Goal: Information Seeking & Learning: Learn about a topic

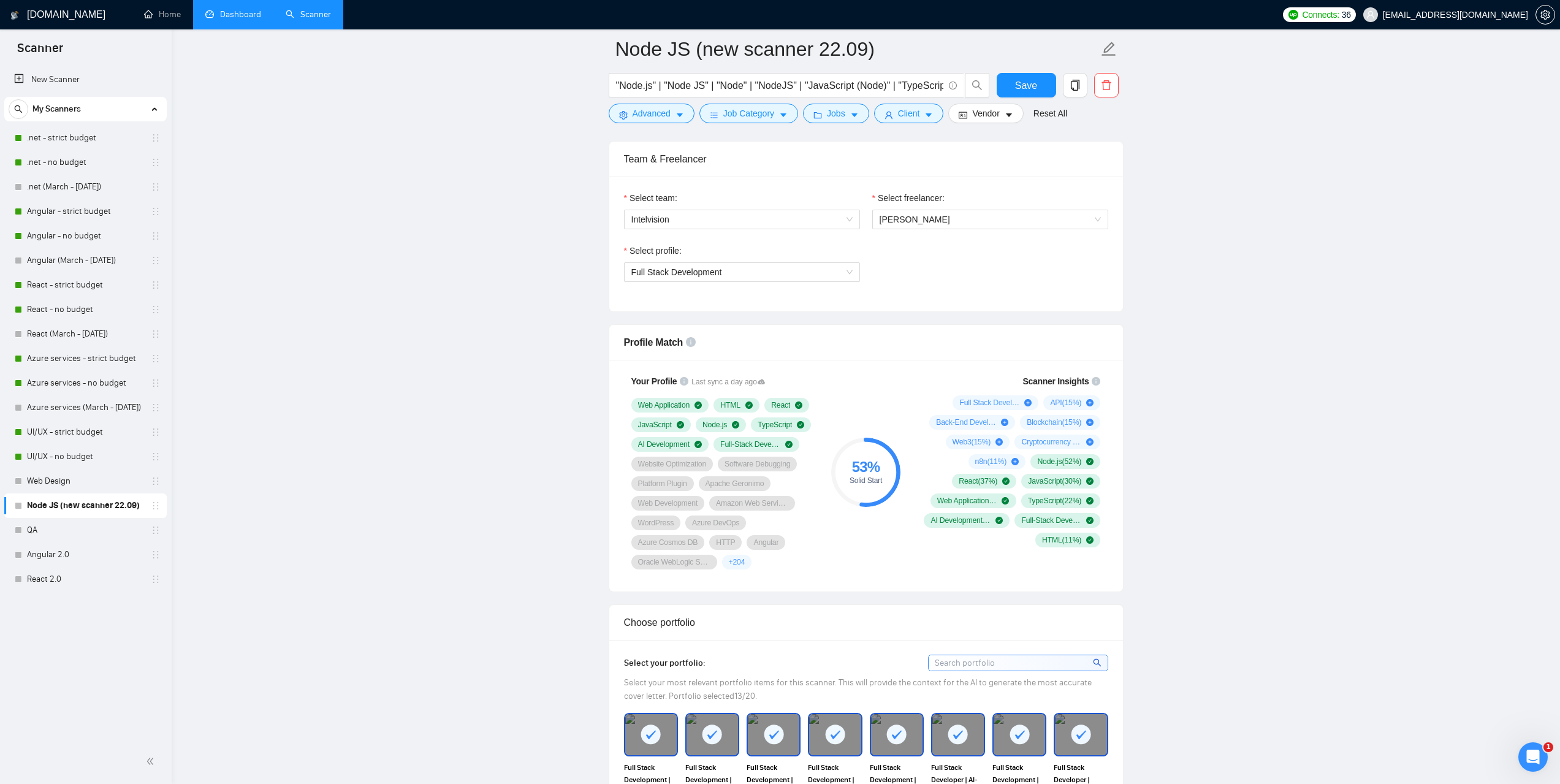
drag, startPoint x: 0, startPoint y: 0, endPoint x: 229, endPoint y: 22, distance: 230.1
click at [229, 20] on link "Dashboard" at bounding box center [233, 14] width 56 height 11
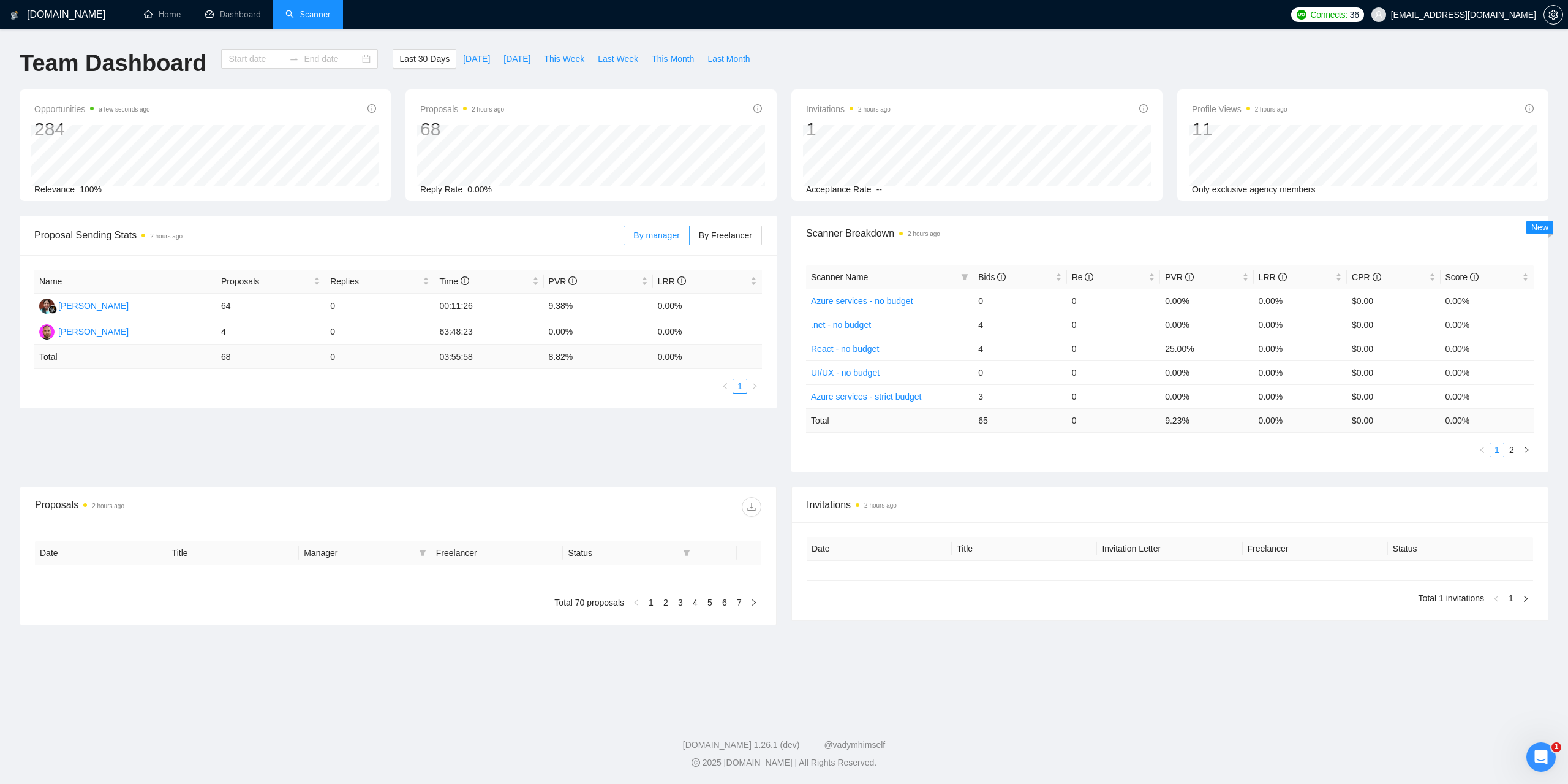
type input "2025-08-24"
type input "2025-09-23"
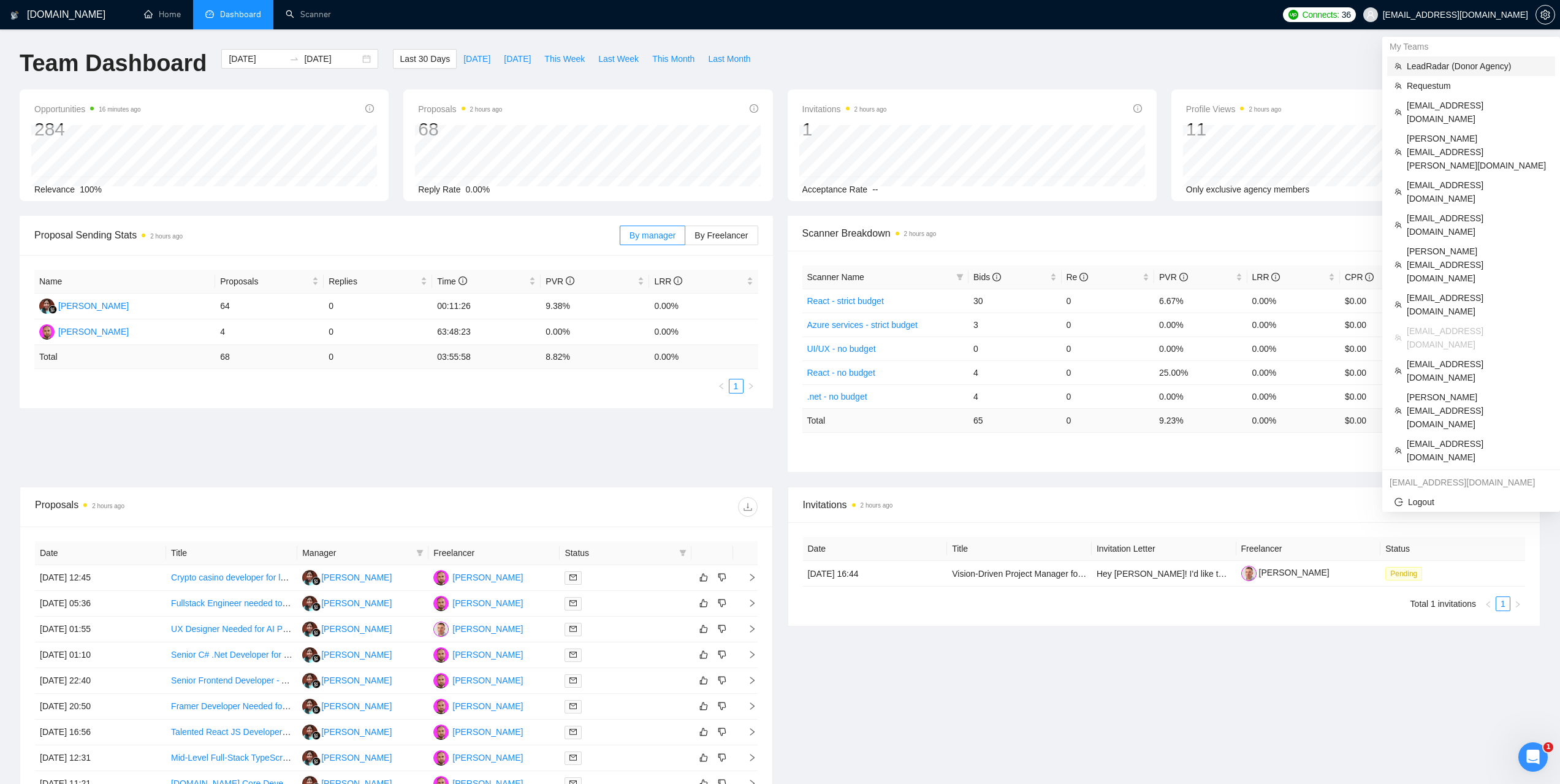
click at [1450, 61] on span "LeadRadar (Donor Agency)" at bounding box center [1478, 66] width 141 height 13
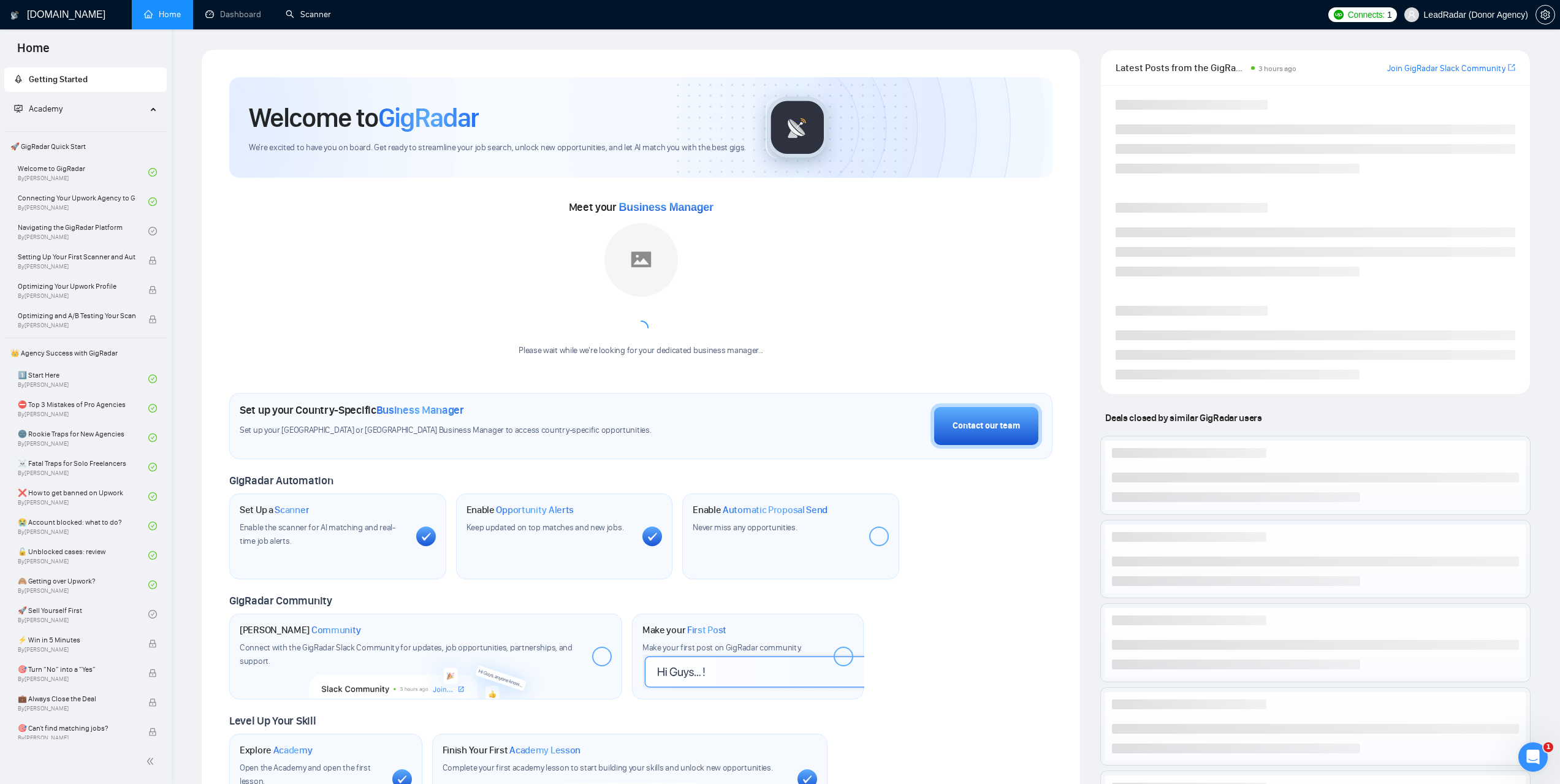
drag, startPoint x: 334, startPoint y: 7, endPoint x: 499, endPoint y: 106, distance: 192.4
click at [331, 9] on link "Scanner" at bounding box center [308, 14] width 46 height 11
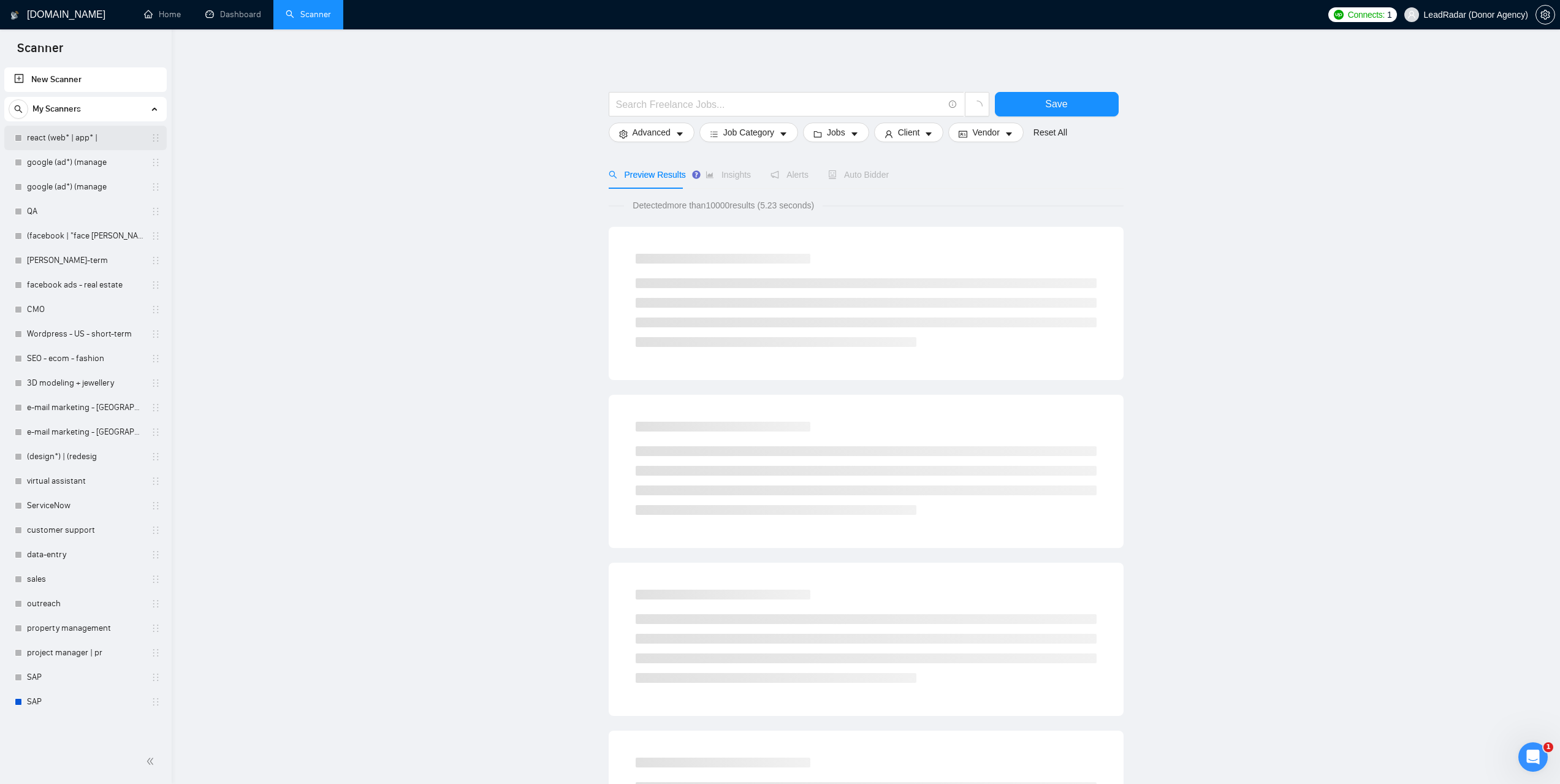
click at [69, 139] on link "react (web* | app* |" at bounding box center [85, 138] width 116 height 25
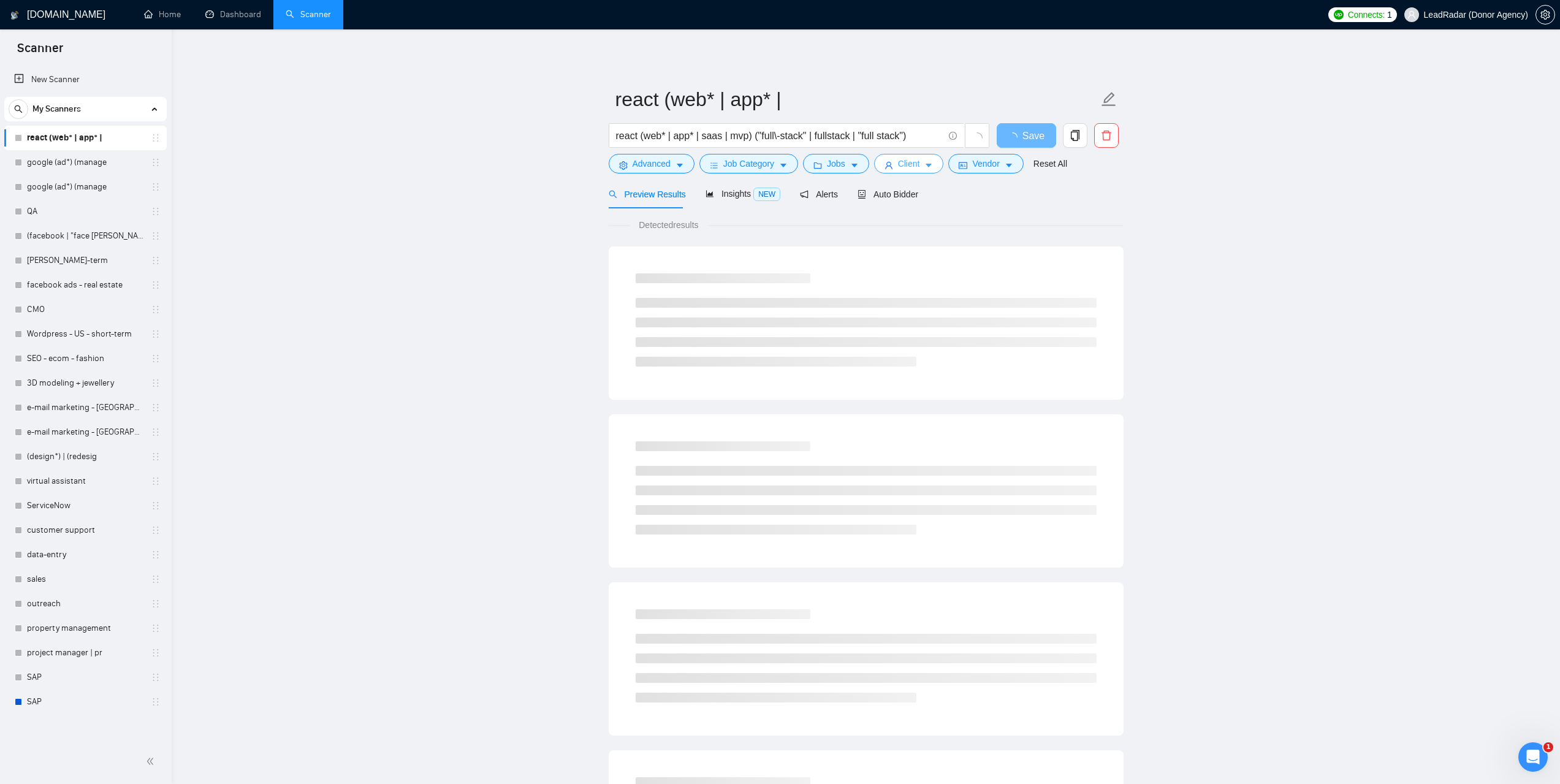
click at [918, 167] on button "Client" at bounding box center [909, 163] width 70 height 20
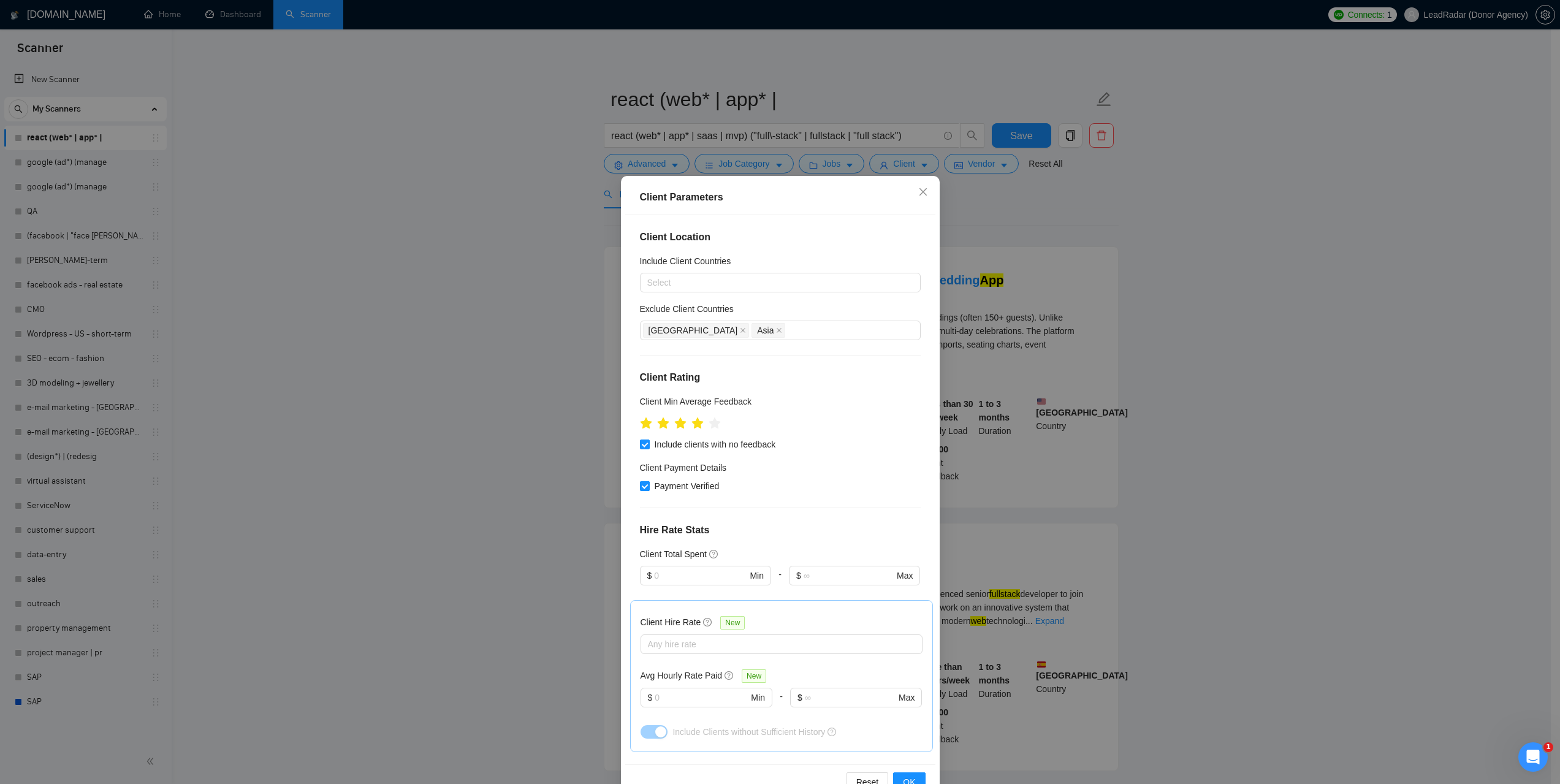
click at [642, 484] on input "Payment Verified" at bounding box center [644, 485] width 8 height 8
checkbox input "false"
click at [673, 640] on div at bounding box center [776, 645] width 264 height 15
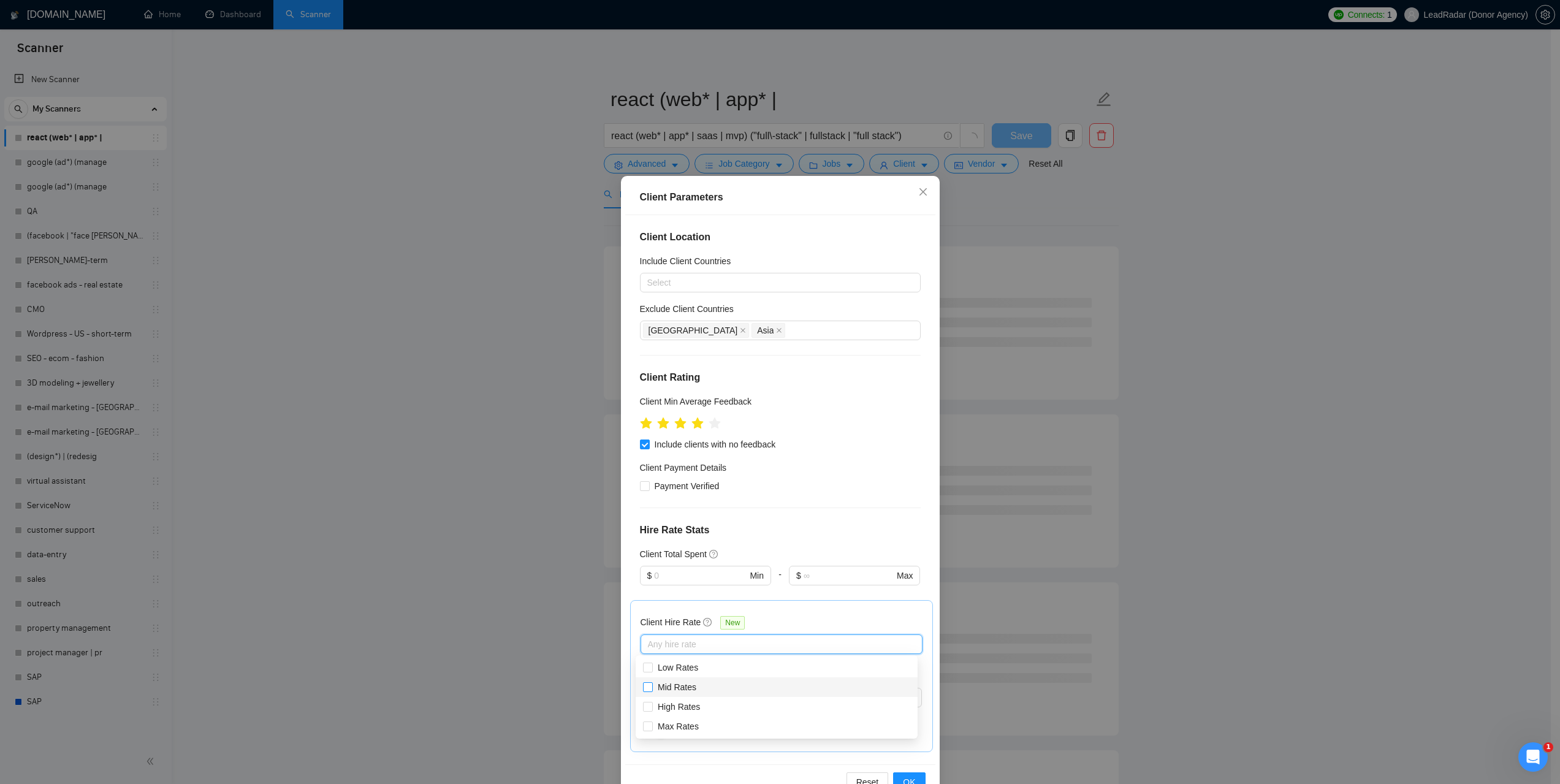
click at [685, 686] on span "Mid Rates" at bounding box center [677, 687] width 39 height 10
click at [651, 686] on input "Mid Rates" at bounding box center [647, 686] width 8 height 8
checkbox input "true"
click at [691, 710] on span "High Rates" at bounding box center [679, 707] width 42 height 10
click at [651, 710] on input "High Rates" at bounding box center [647, 706] width 8 height 8
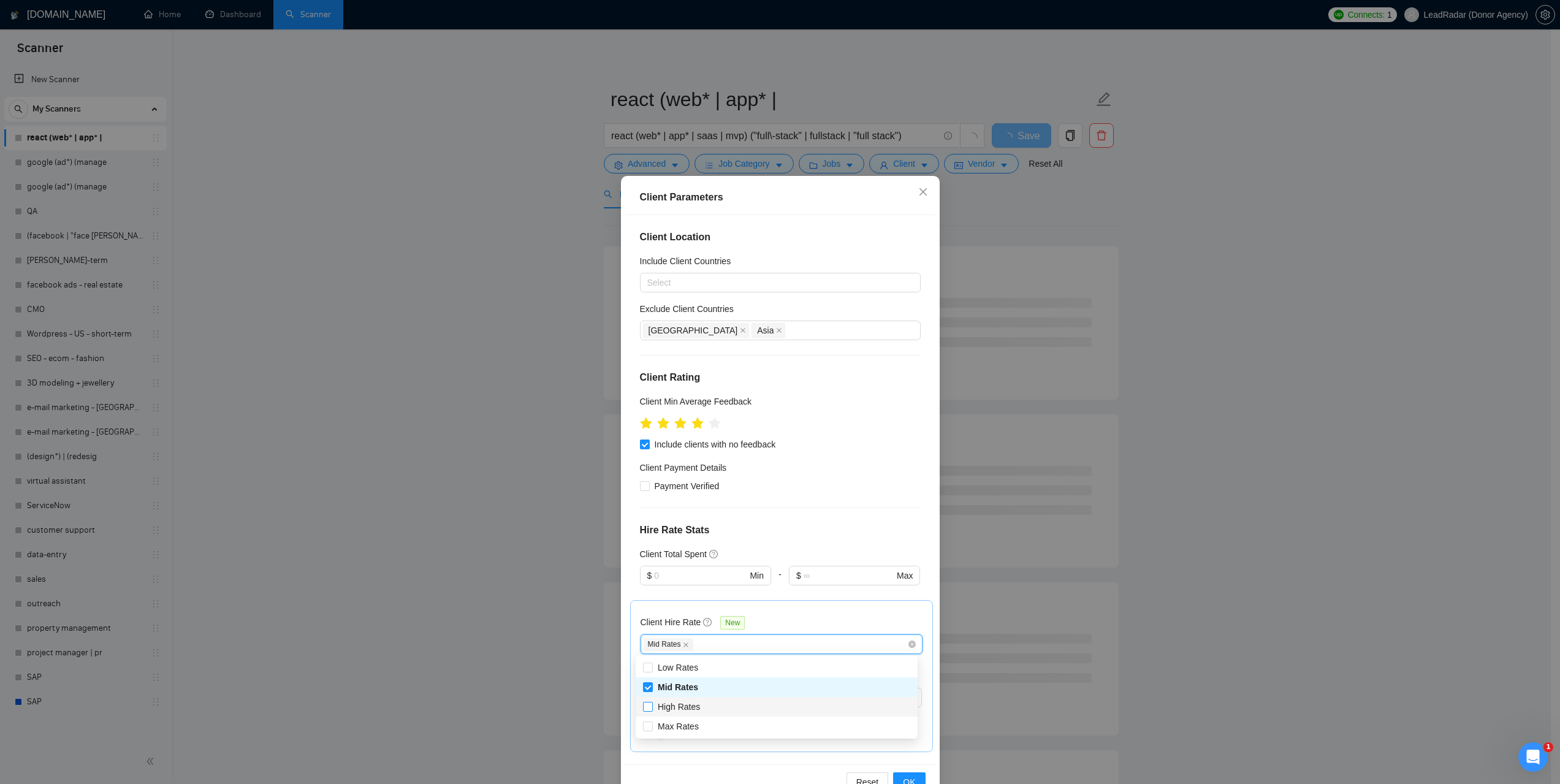
checkbox input "true"
click at [691, 731] on span "Max Rates" at bounding box center [679, 727] width 41 height 10
click at [651, 730] on input "Max Rates" at bounding box center [647, 726] width 8 height 8
checkbox input "true"
click at [873, 527] on h4 "Hire Rate Stats" at bounding box center [780, 530] width 280 height 15
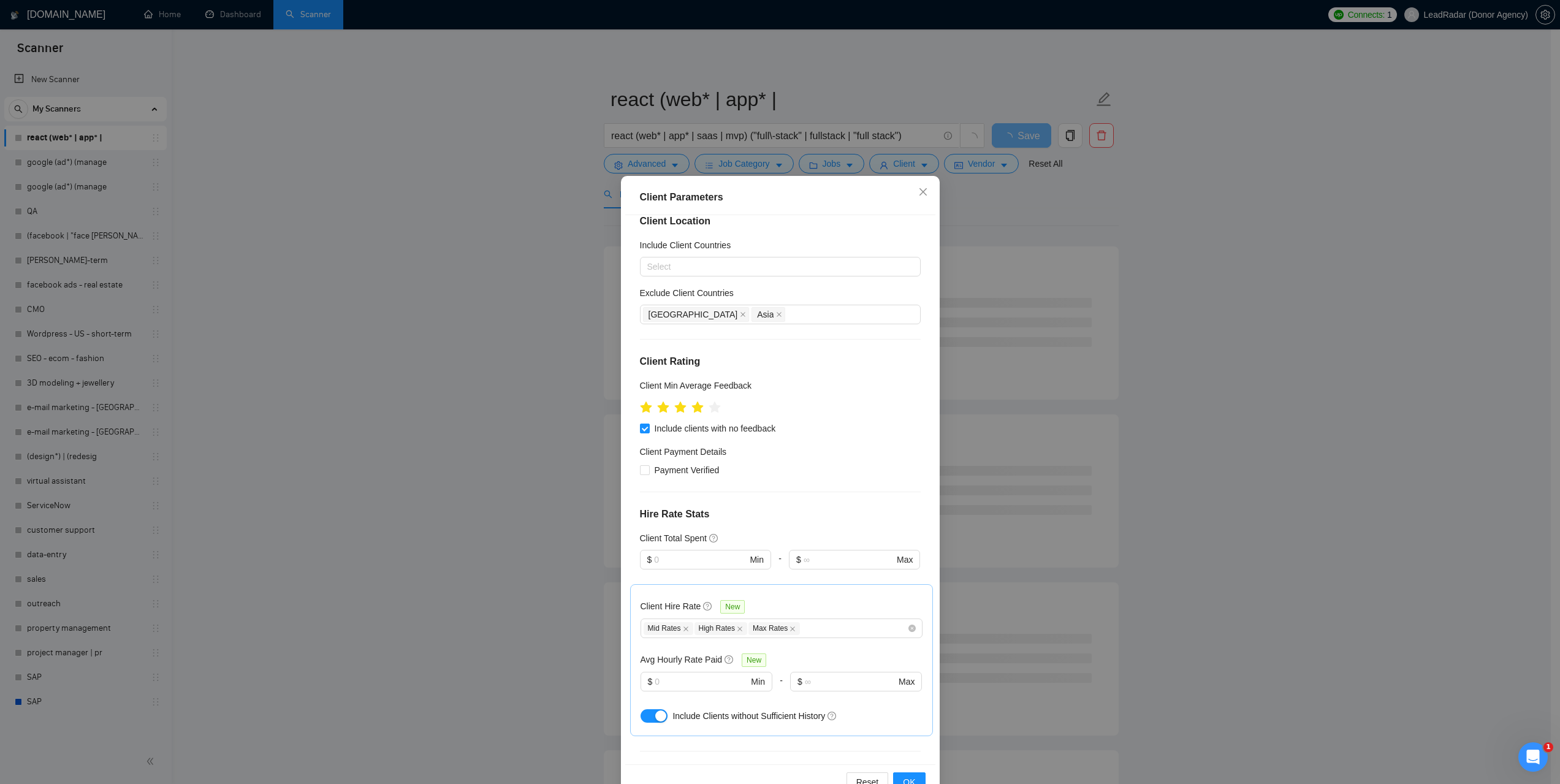
scroll to position [61, 0]
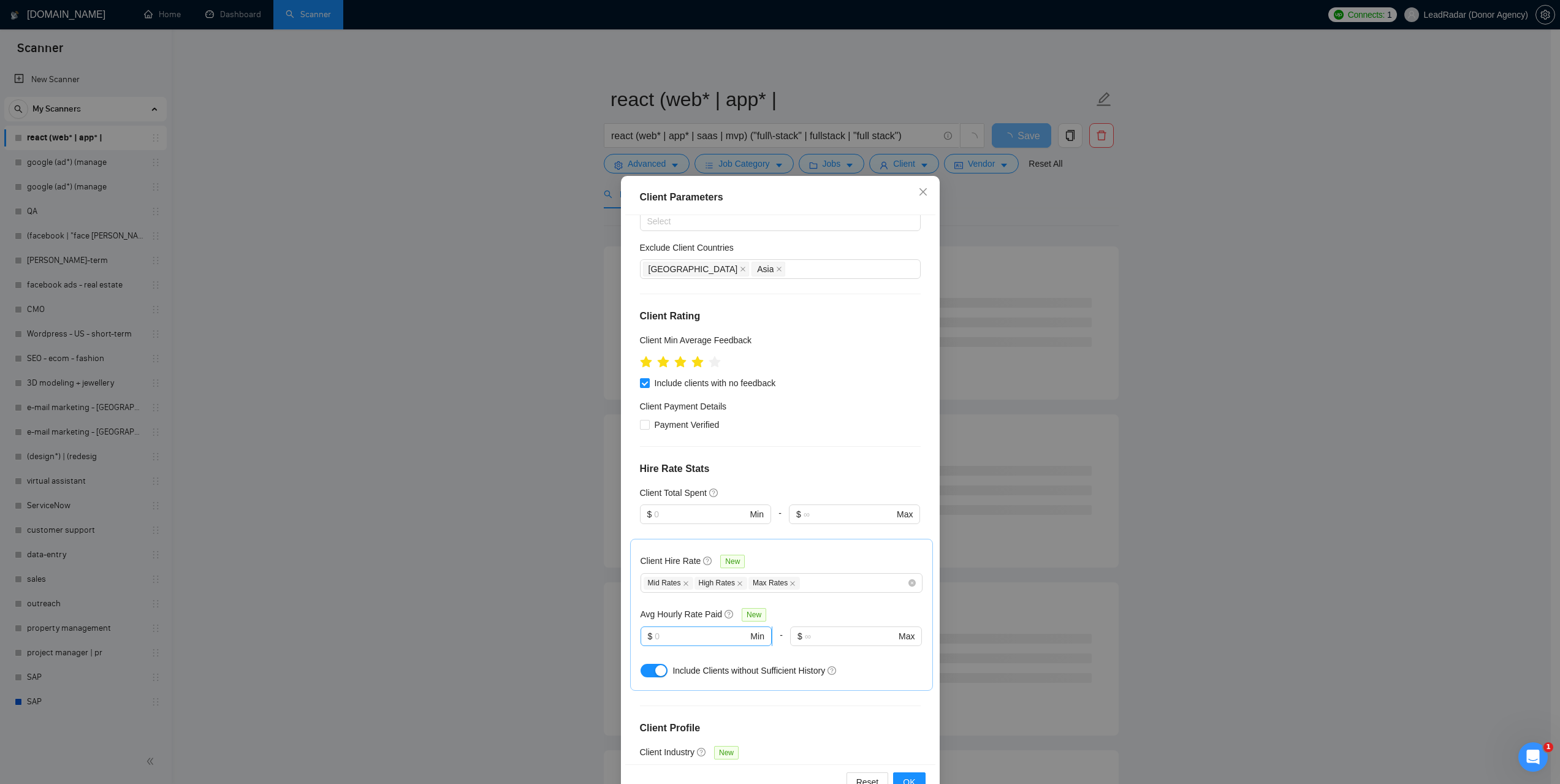
click at [670, 636] on input "text" at bounding box center [701, 636] width 93 height 13
type input "10"
click at [790, 607] on div "Avg Hourly Rate Paid New" at bounding box center [782, 614] width 282 height 14
click at [919, 191] on icon "close" at bounding box center [922, 192] width 7 height 7
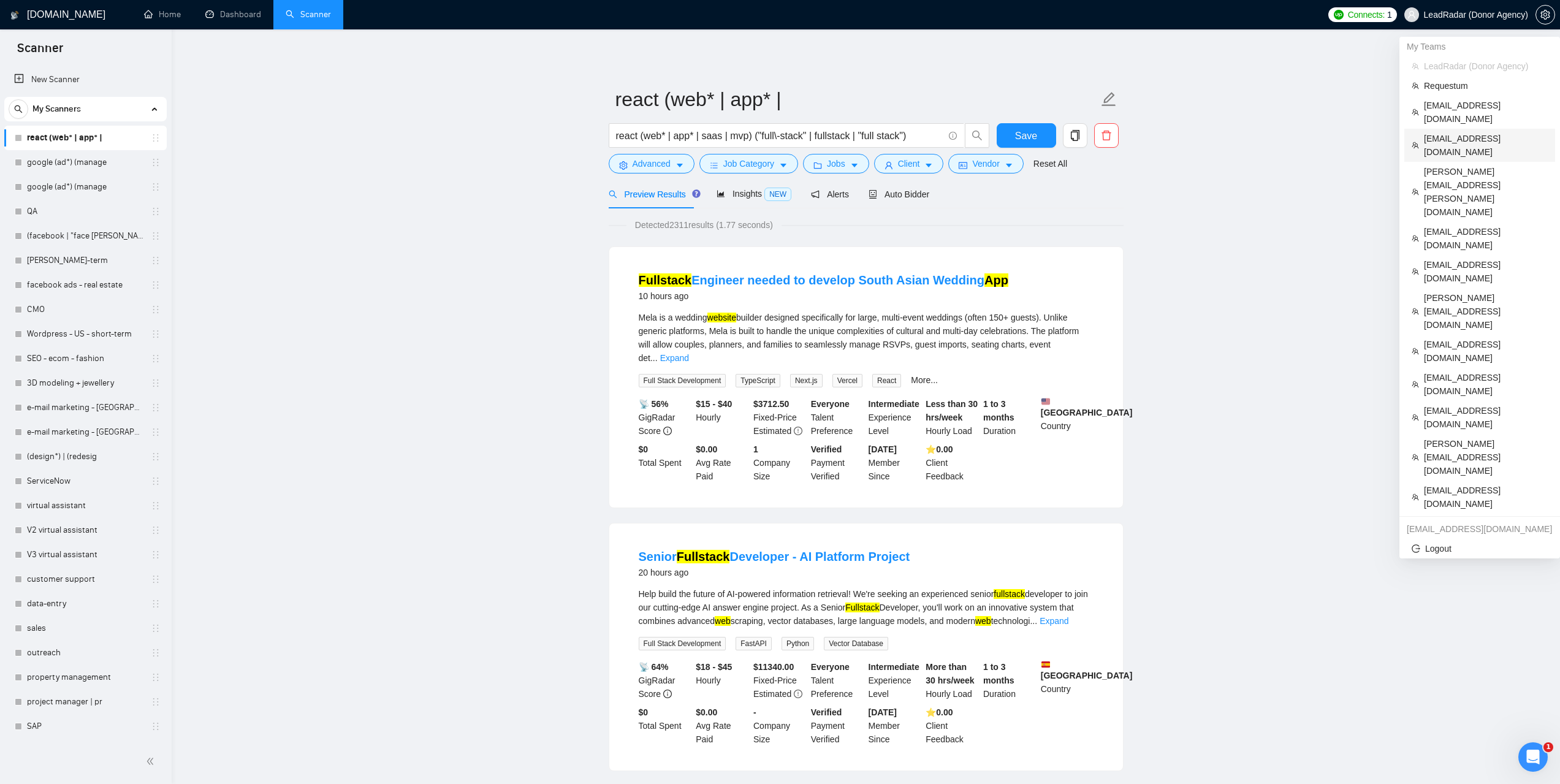
click at [1440, 132] on span "[EMAIL_ADDRESS][DOMAIN_NAME]" at bounding box center [1485, 145] width 124 height 27
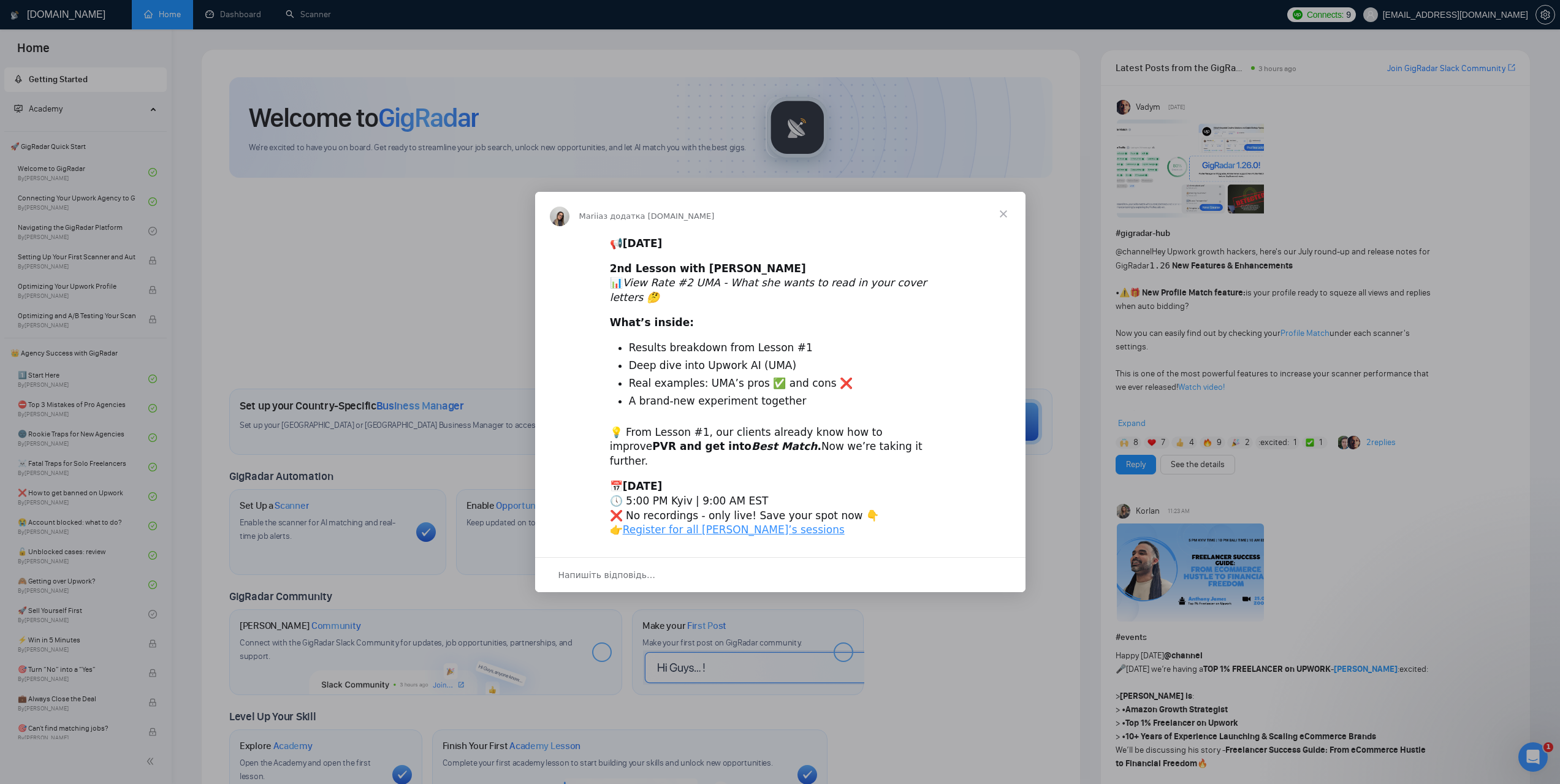
click at [1006, 226] on span "Закрити" at bounding box center [1003, 213] width 44 height 44
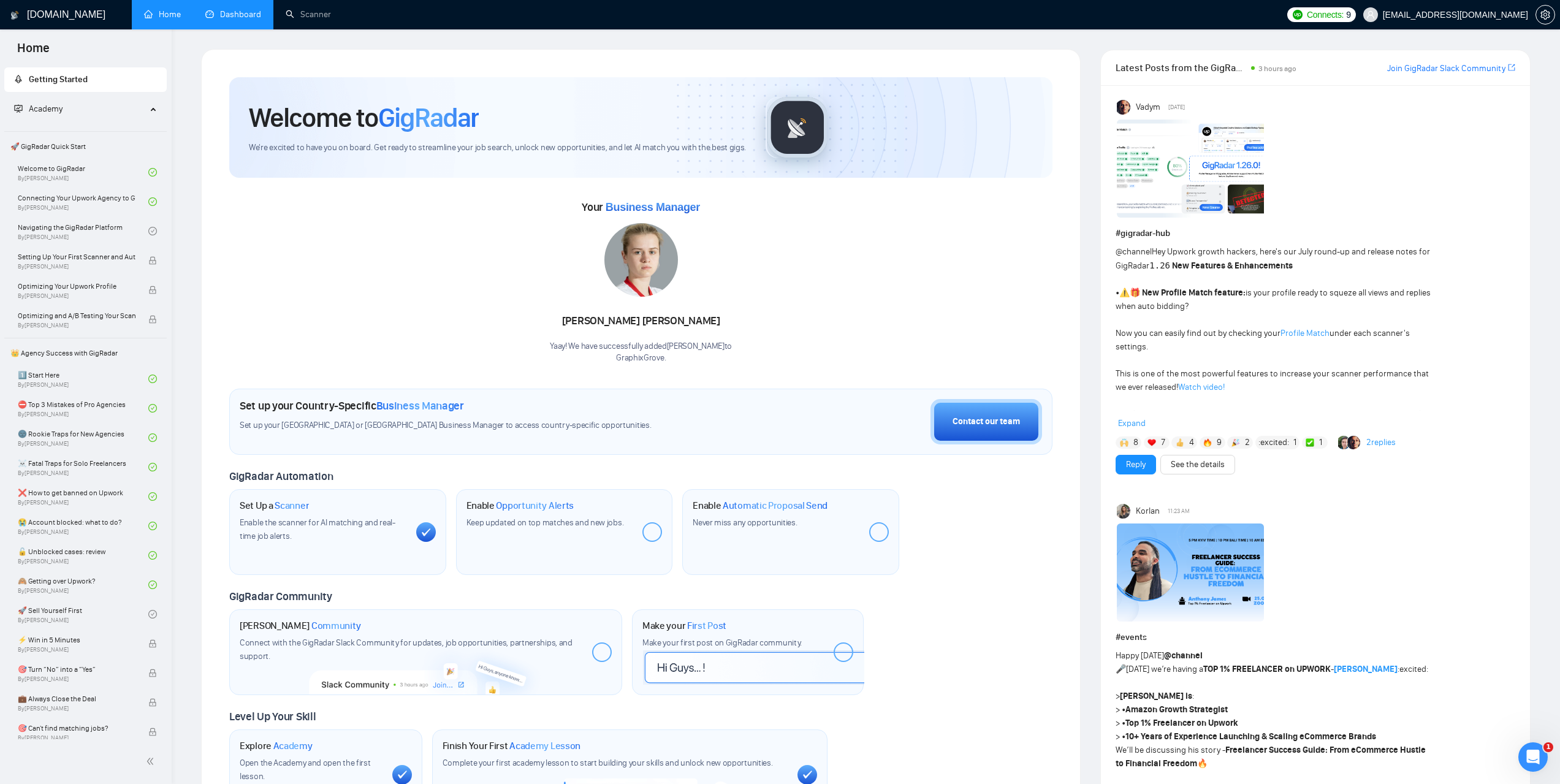
click at [252, 9] on link "Dashboard" at bounding box center [233, 14] width 56 height 11
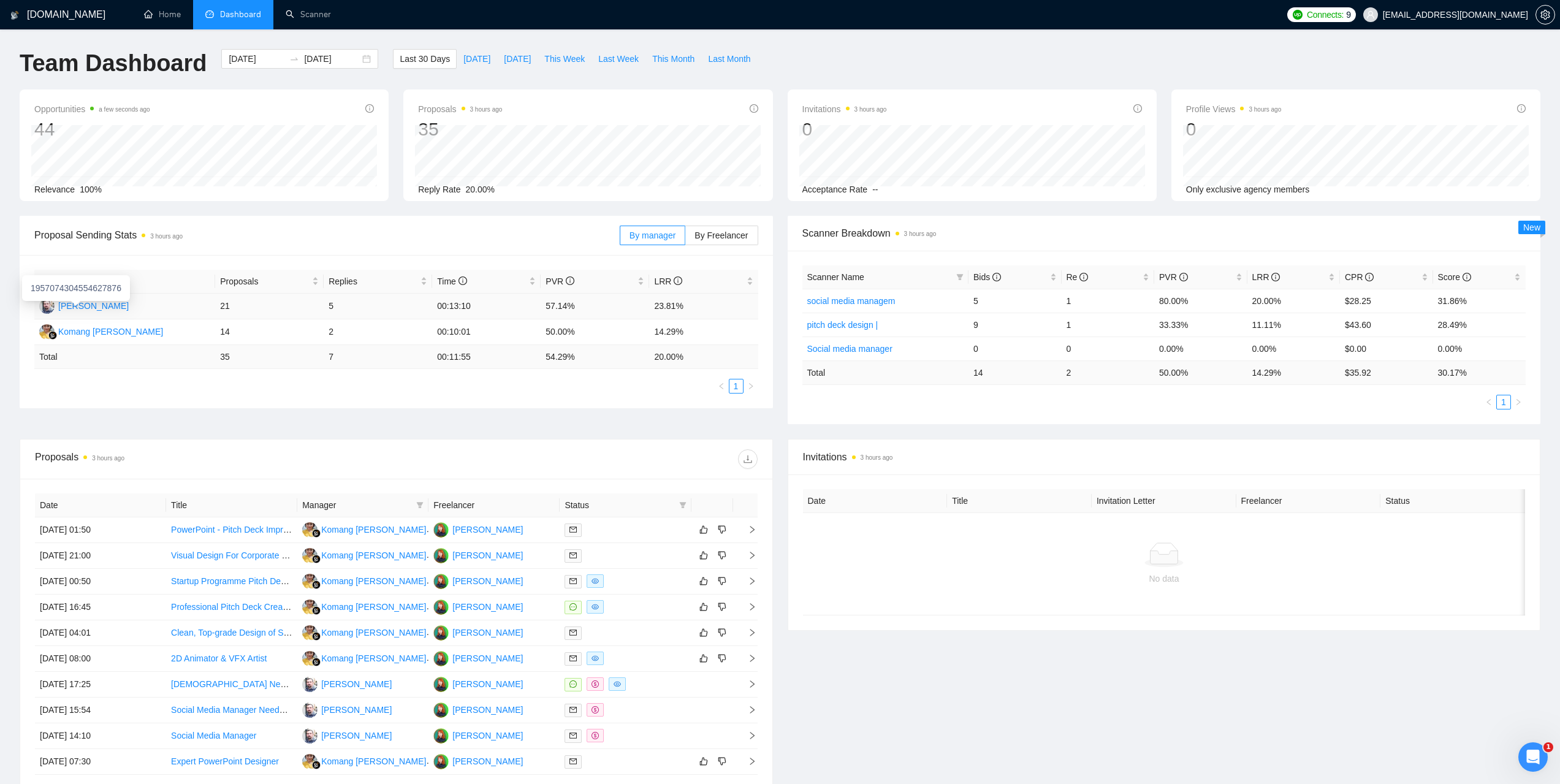
click at [88, 304] on div "Sedat Duman" at bounding box center [93, 306] width 71 height 13
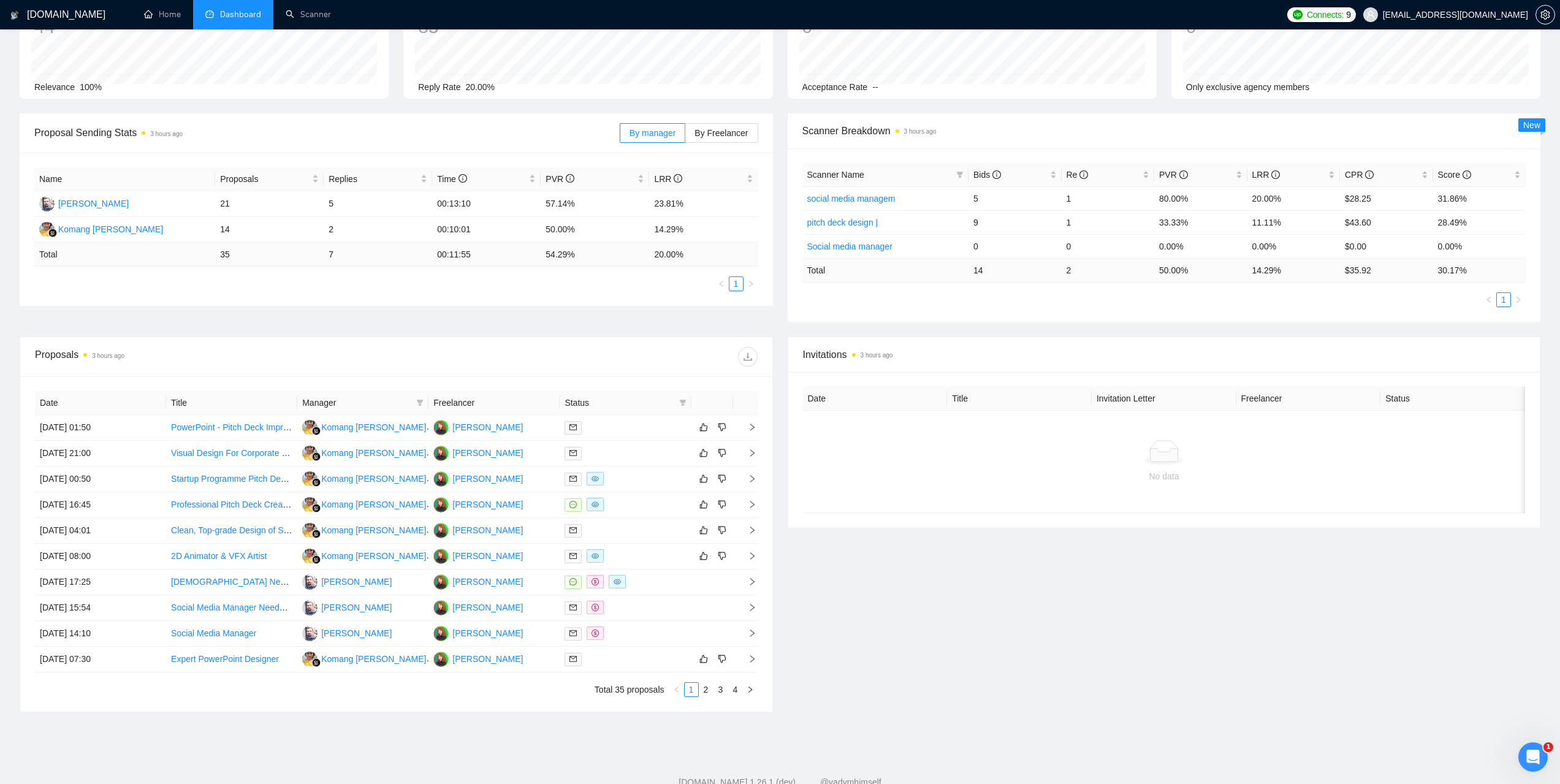
scroll to position [139, 0]
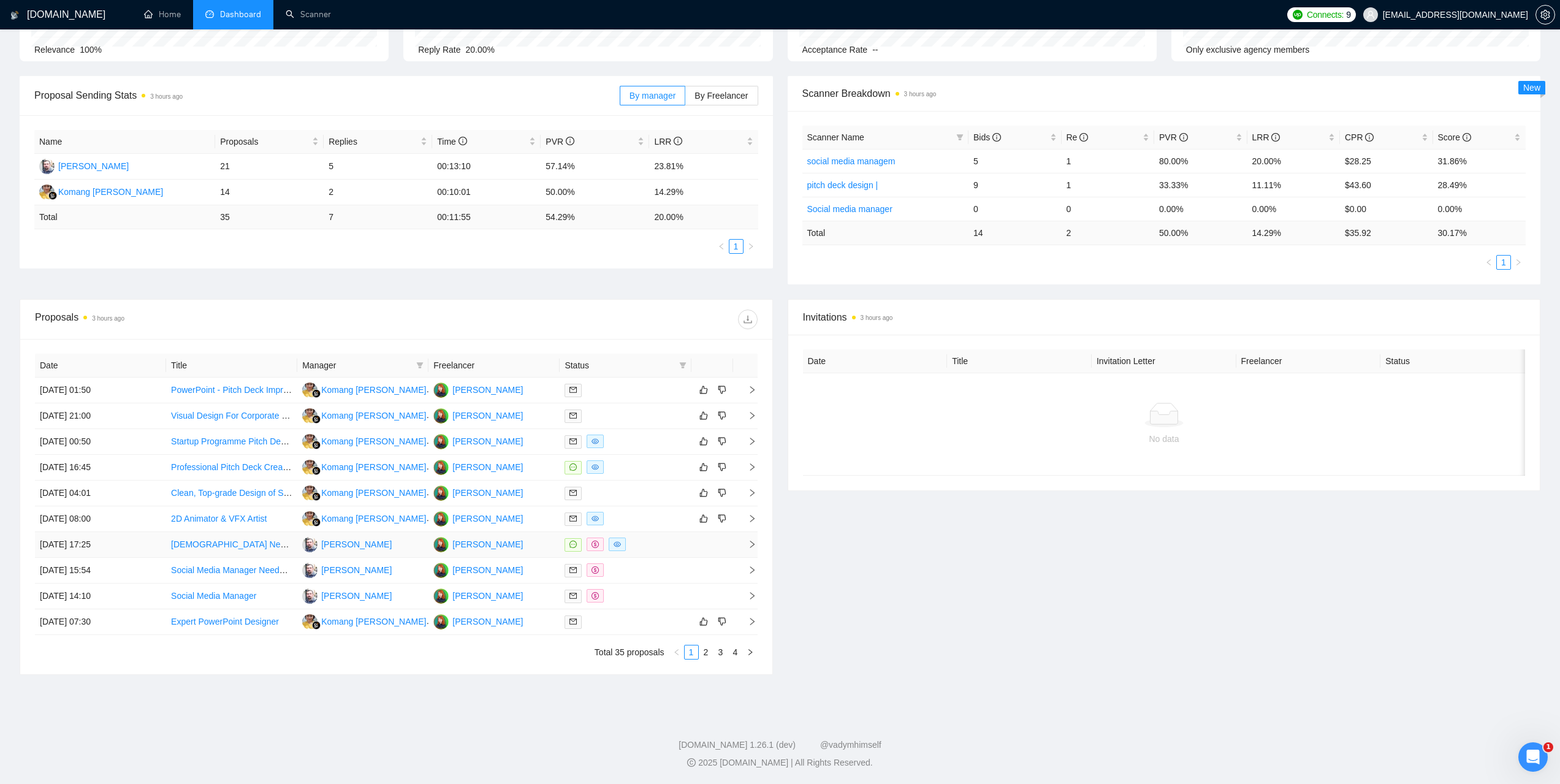
click at [74, 543] on td "01 Sep, 2025 17:25" at bounding box center [100, 544] width 131 height 26
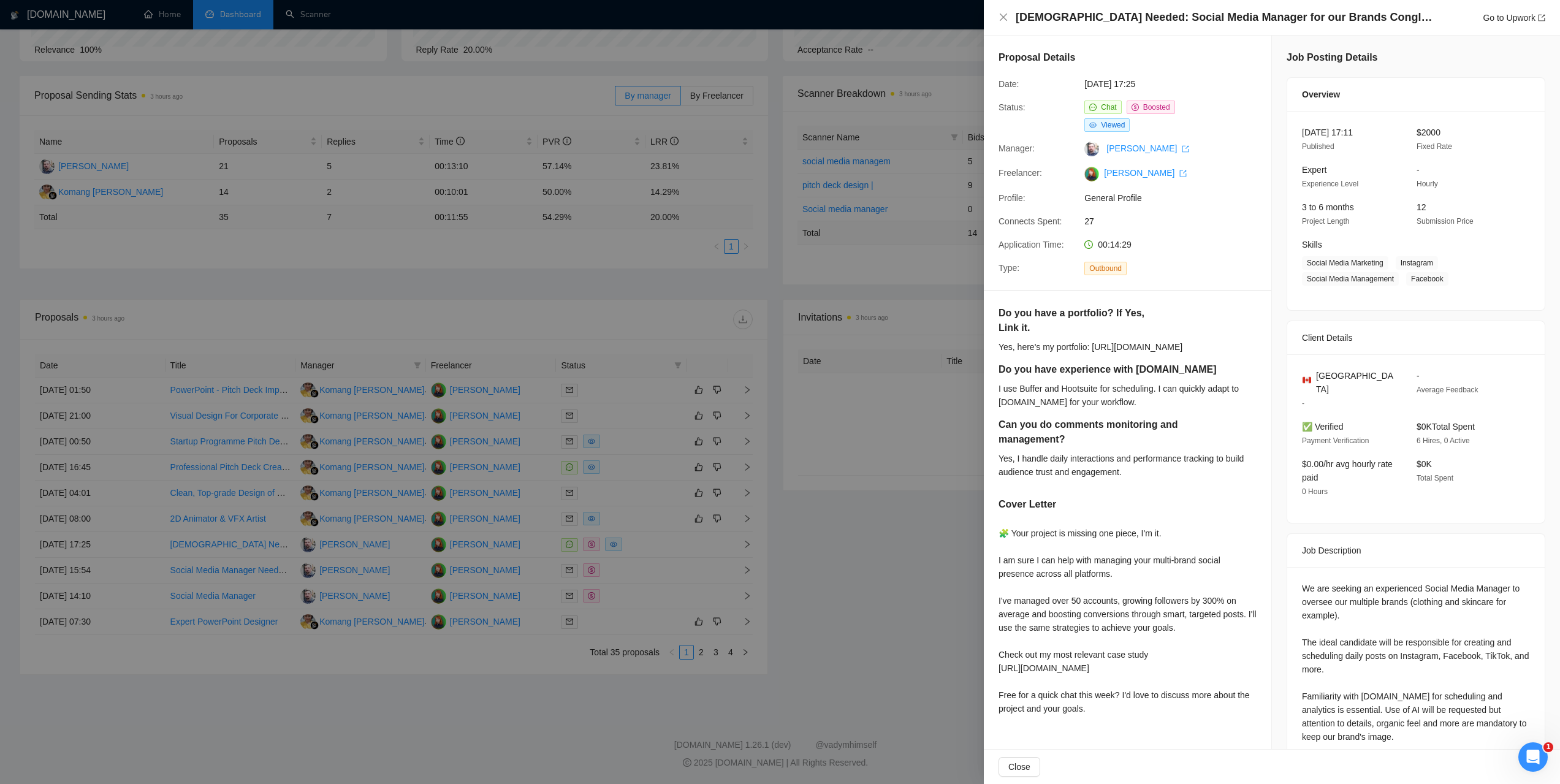
click at [96, 567] on div at bounding box center [780, 392] width 1560 height 784
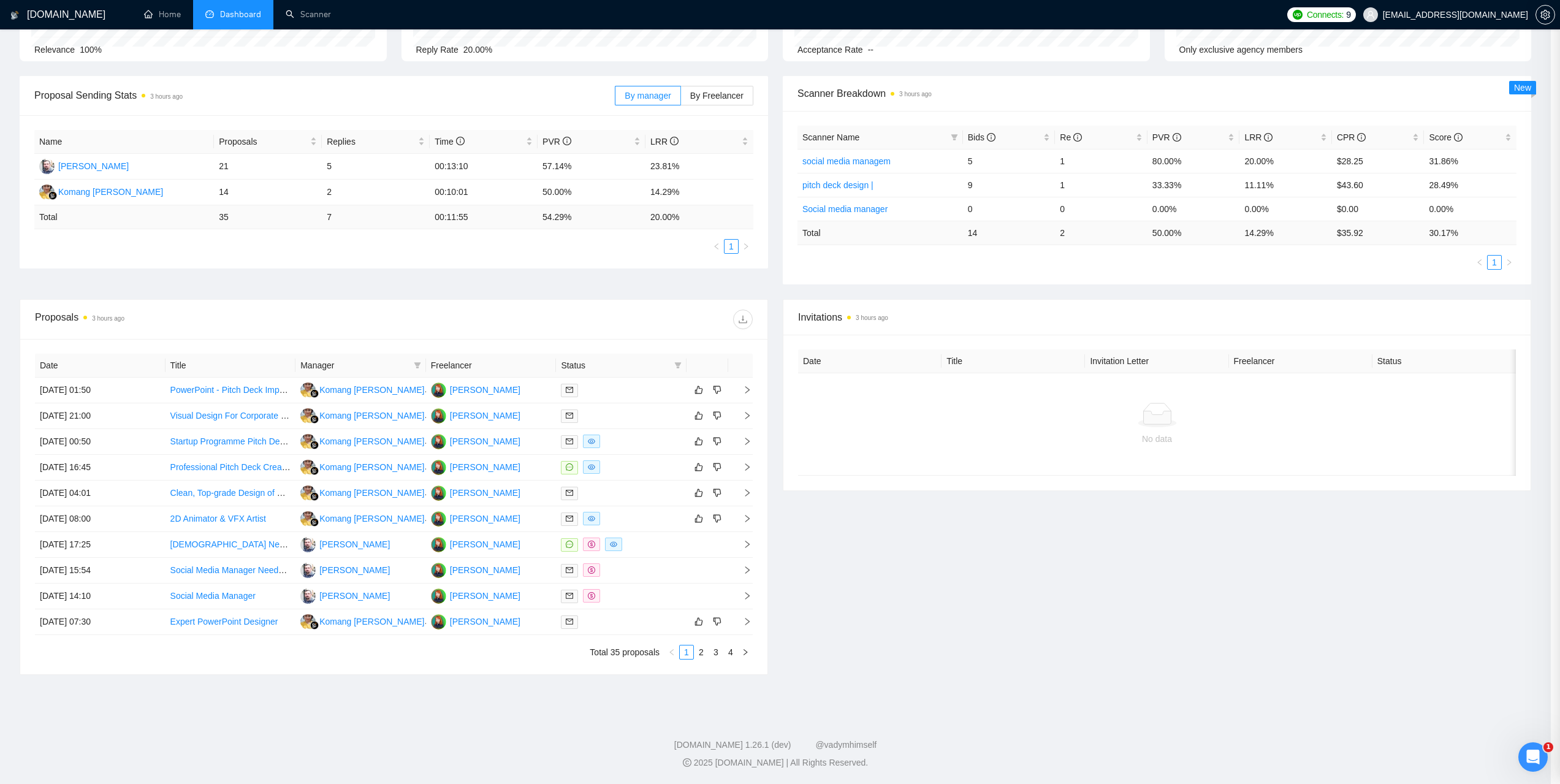
click at [96, 567] on td "01 Sep, 2025 15:54" at bounding box center [100, 570] width 130 height 26
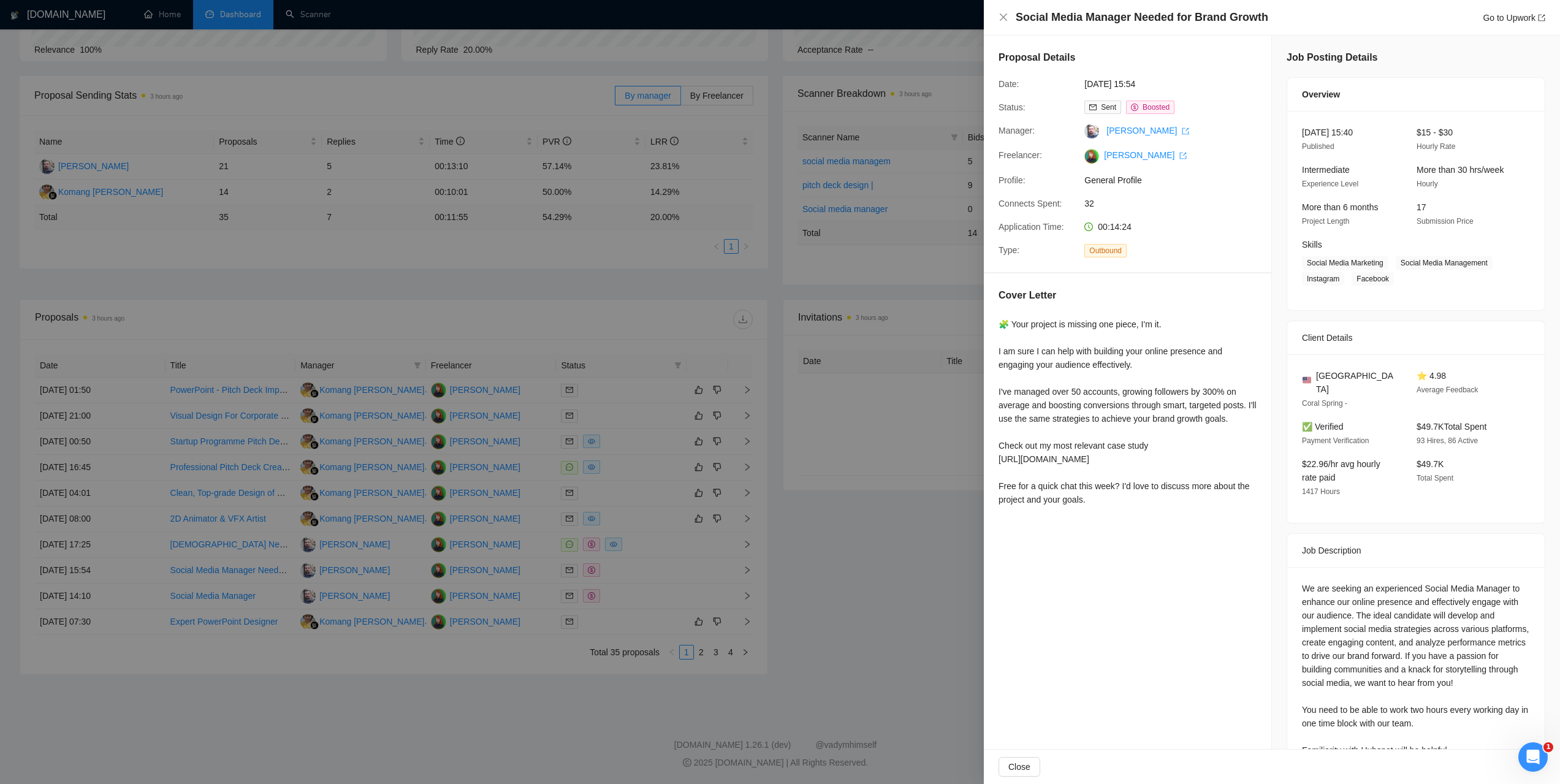
click at [915, 582] on div at bounding box center [780, 392] width 1560 height 784
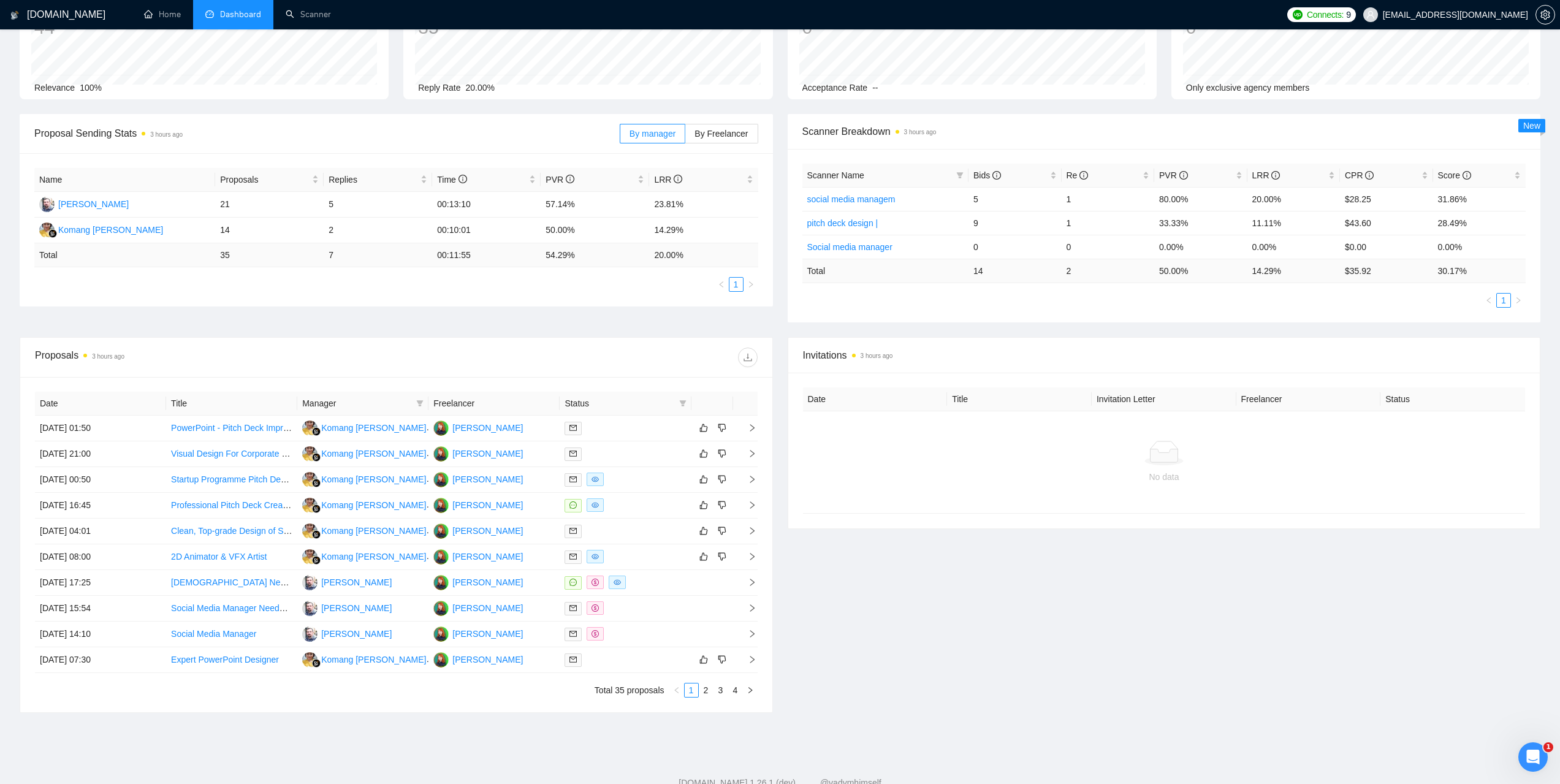
scroll to position [0, 0]
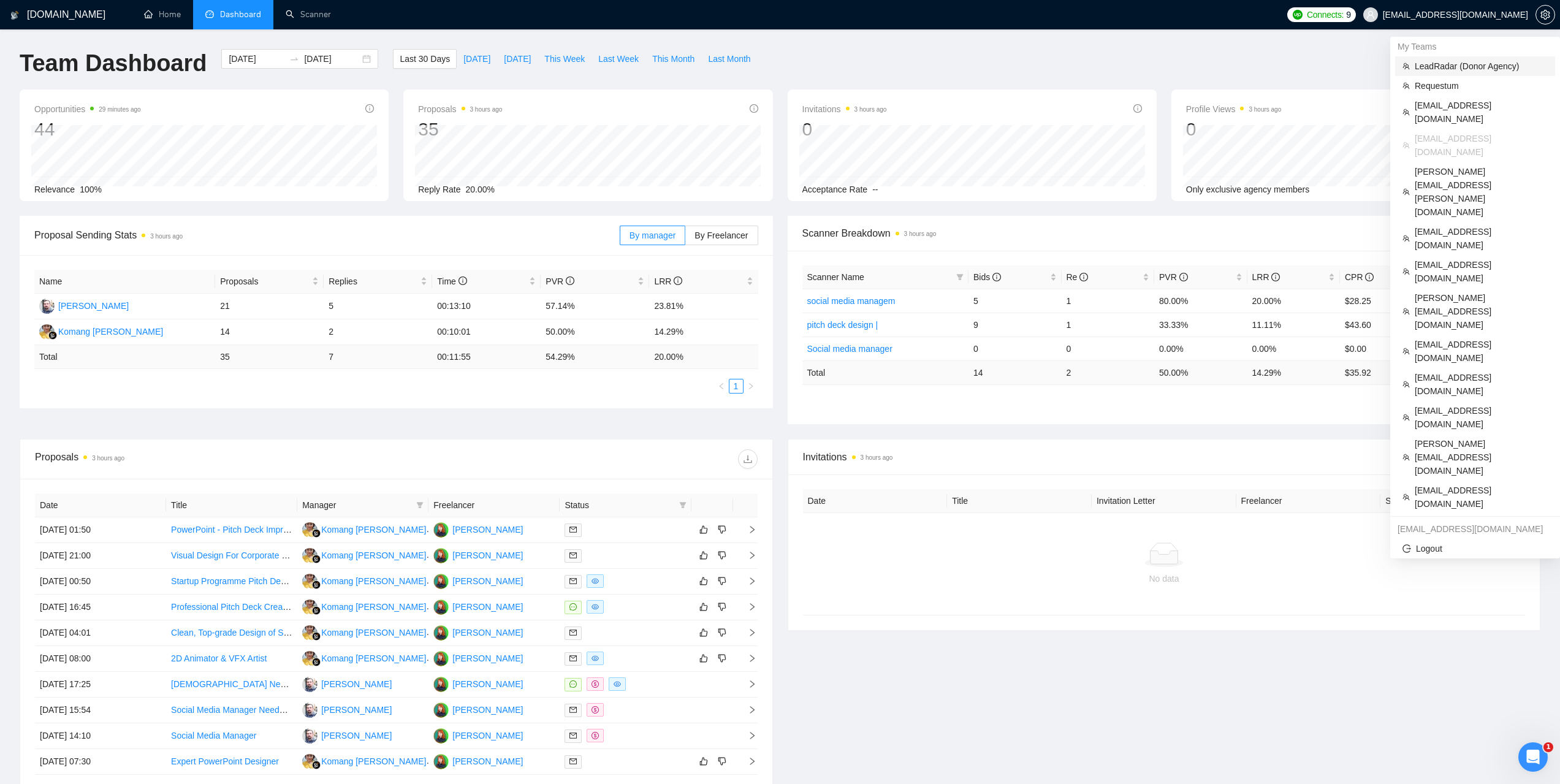
click at [1438, 65] on span "LeadRadar (Donor Agency)" at bounding box center [1481, 66] width 133 height 13
